Goal: Information Seeking & Learning: Learn about a topic

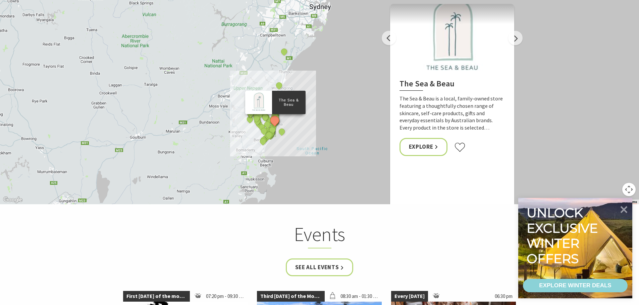
scroll to position [1341, 0]
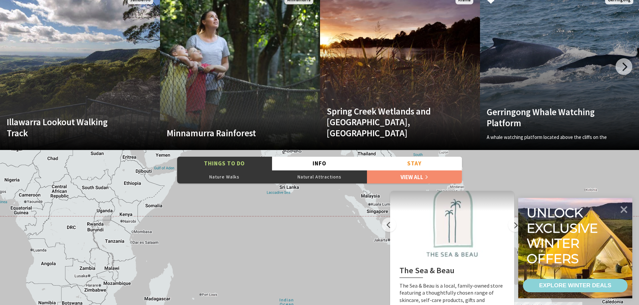
scroll to position [1307, 0]
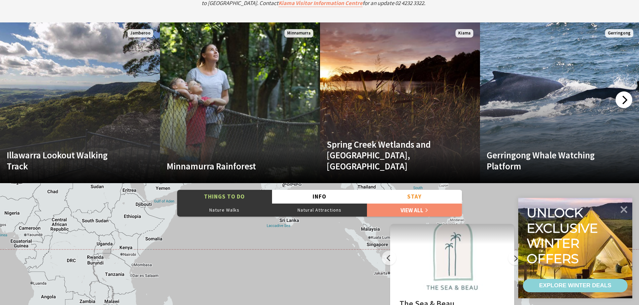
click at [628, 99] on div at bounding box center [623, 100] width 17 height 17
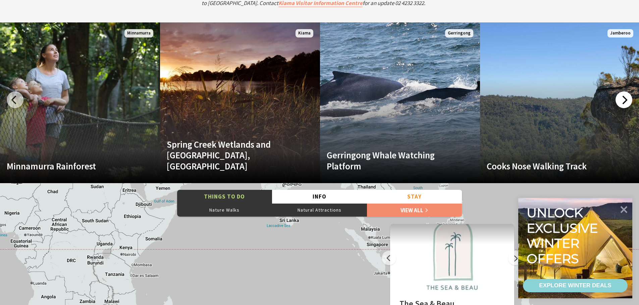
click at [628, 99] on div at bounding box center [623, 100] width 17 height 17
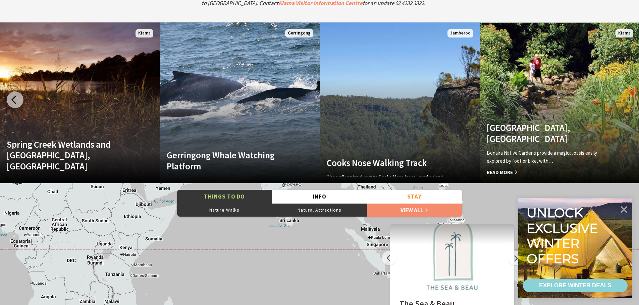
click at [628, 99] on link "Bonaira Native Gardens, Kiama Bonaira Native Gardens provide a magical oasis ea…" at bounding box center [560, 102] width 160 height 161
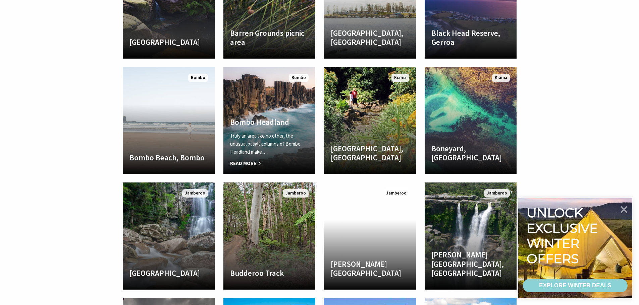
scroll to position [1475, 0]
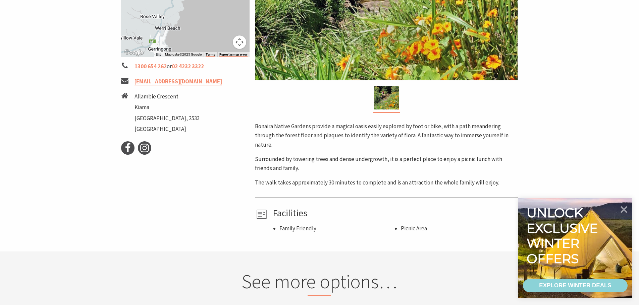
scroll to position [402, 0]
